Goal: Task Accomplishment & Management: Use online tool/utility

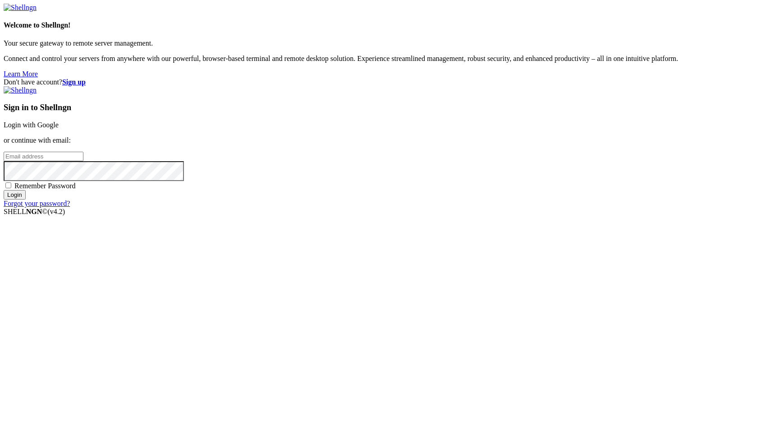
click at [83, 161] on input "email" at bounding box center [44, 156] width 80 height 9
type input "[PERSON_NAME][EMAIL_ADDRESS][DOMAIN_NAME]"
drag, startPoint x: 407, startPoint y: 261, endPoint x: 451, endPoint y: 290, distance: 52.4
click at [76, 189] on span "Remember Password" at bounding box center [44, 186] width 61 height 8
click at [11, 188] on input "Remember Password" at bounding box center [8, 185] width 6 height 6
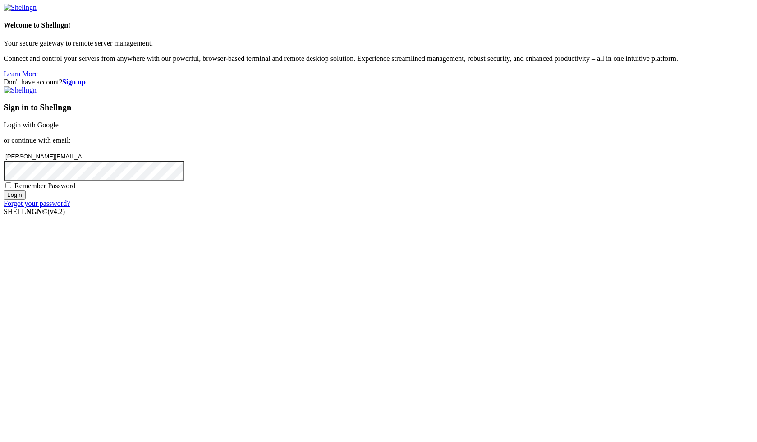
checkbox input "true"
click at [26, 199] on input "Login" at bounding box center [15, 194] width 22 height 9
